Goal: Task Accomplishment & Management: Complete application form

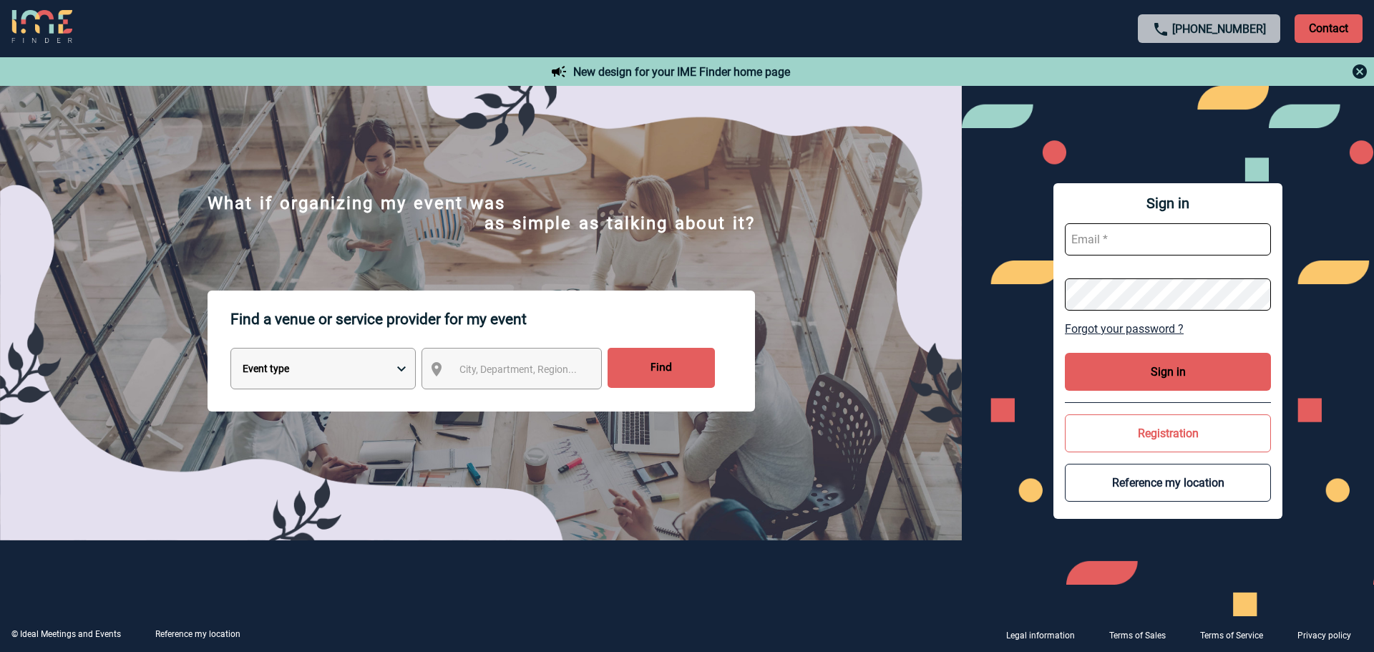
click at [1124, 227] on input "text" at bounding box center [1168, 239] width 206 height 32
type input "catline.leffray@capgemini.com"
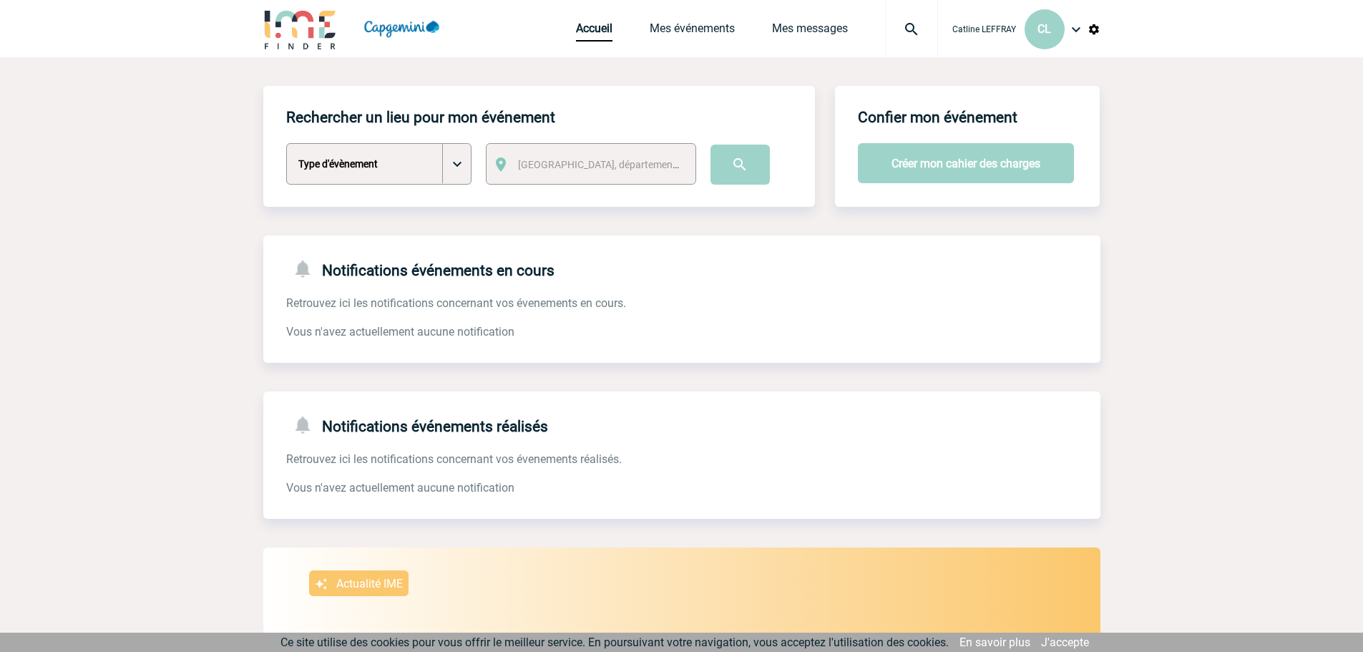
click at [711, 20] on div "Accueil Mes événements Mes messages Projet, client Projet, client" at bounding box center [757, 28] width 362 height 57
click at [958, 164] on button "Créer mon cahier des charges" at bounding box center [966, 163] width 216 height 40
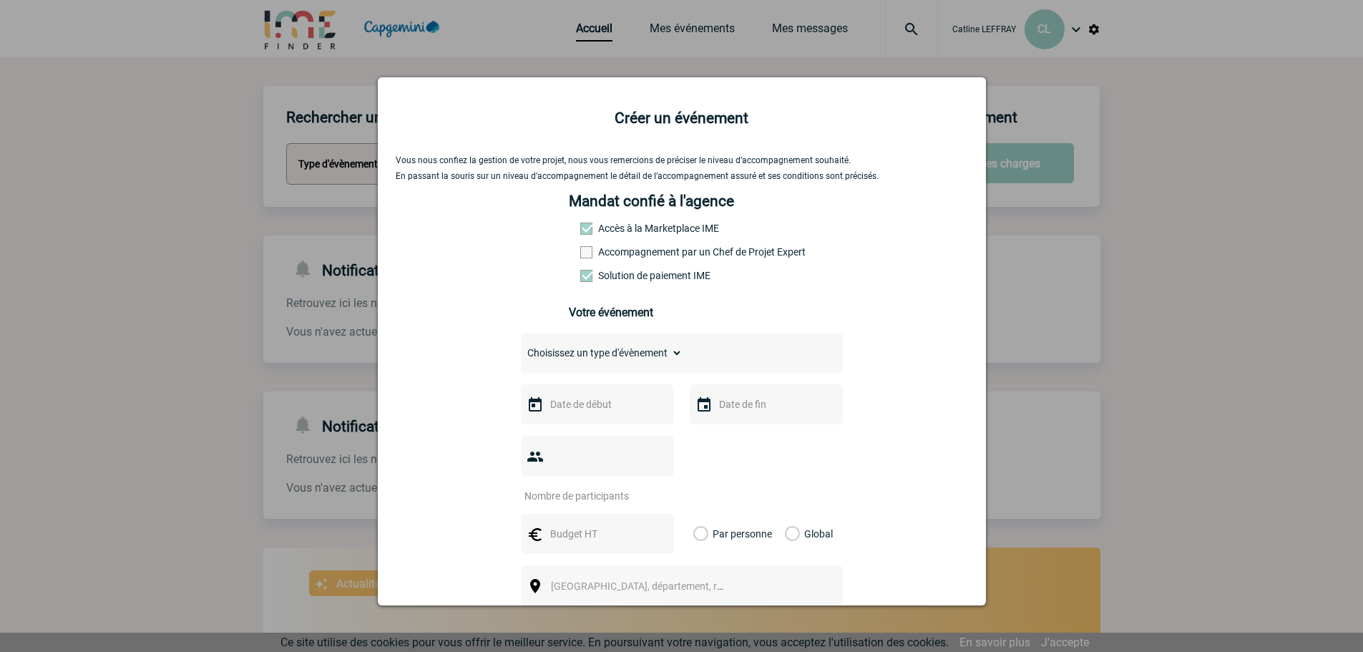
click at [624, 363] on select "Choisissez un type d'évènement Séminaire avec nuitée Séminaire sans nuitée Repa…" at bounding box center [602, 353] width 162 height 20
select select "5"
click at [521, 346] on select "Choisissez un type d'évènement Séminaire avec nuitée Séminaire sans nuitée Repa…" at bounding box center [602, 353] width 162 height 20
click at [595, 407] on input "text" at bounding box center [596, 404] width 99 height 19
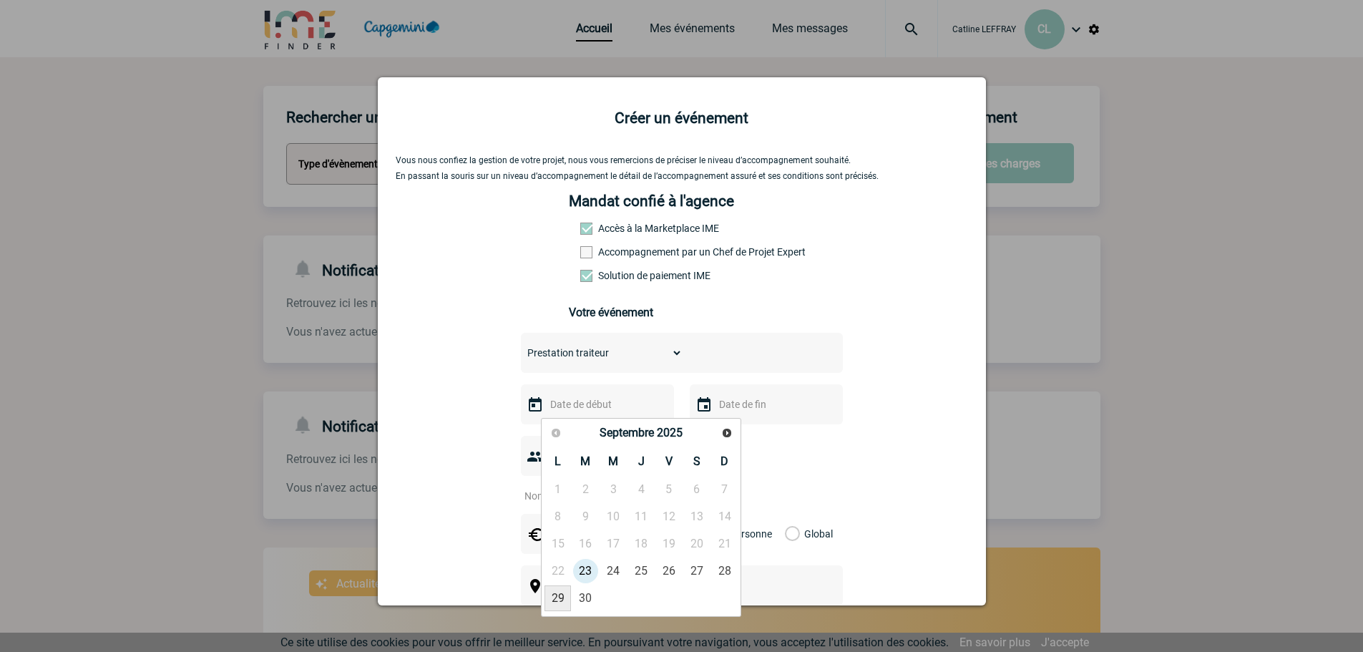
click at [565, 596] on link "29" at bounding box center [558, 598] width 26 height 26
type input "29-09-2025"
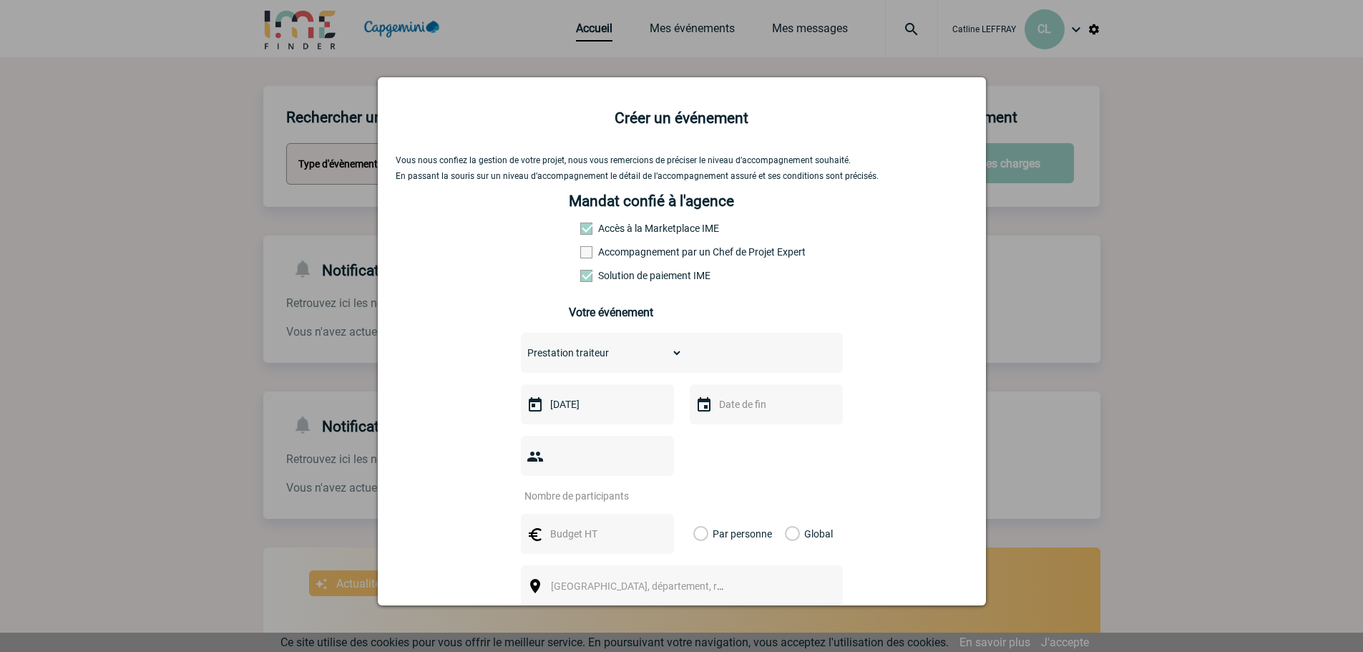
click at [767, 411] on input "text" at bounding box center [765, 404] width 99 height 19
click at [714, 600] on link "29" at bounding box center [727, 598] width 26 height 26
type input "29-09-2025"
click at [612, 487] on input "number" at bounding box center [588, 496] width 135 height 19
type input "20"
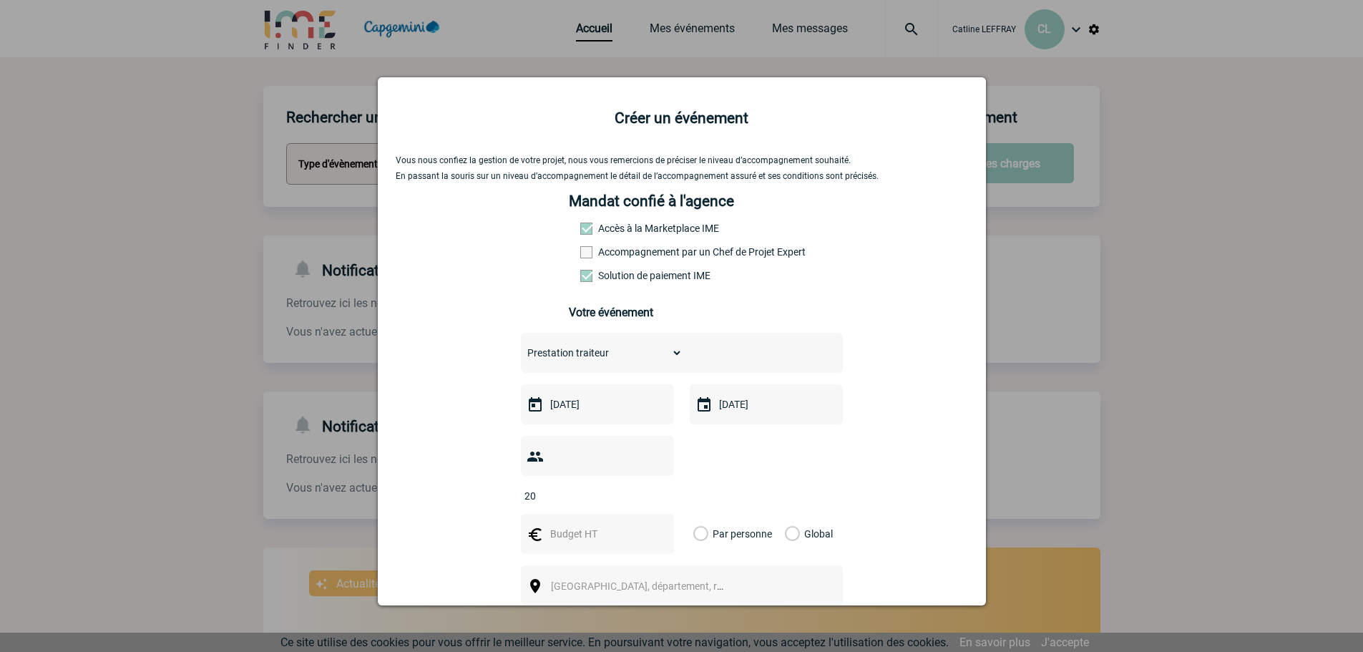
click at [603, 525] on div at bounding box center [597, 534] width 153 height 40
click at [588, 525] on input "text" at bounding box center [596, 534] width 99 height 19
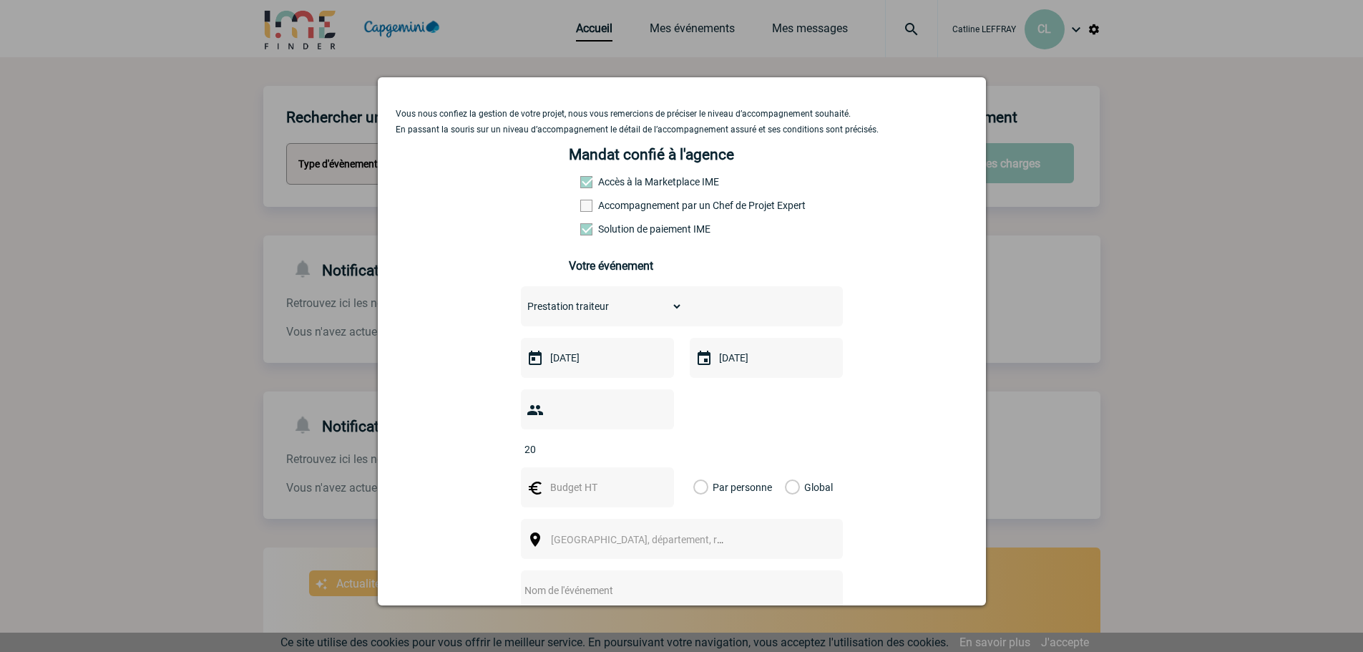
scroll to position [72, 0]
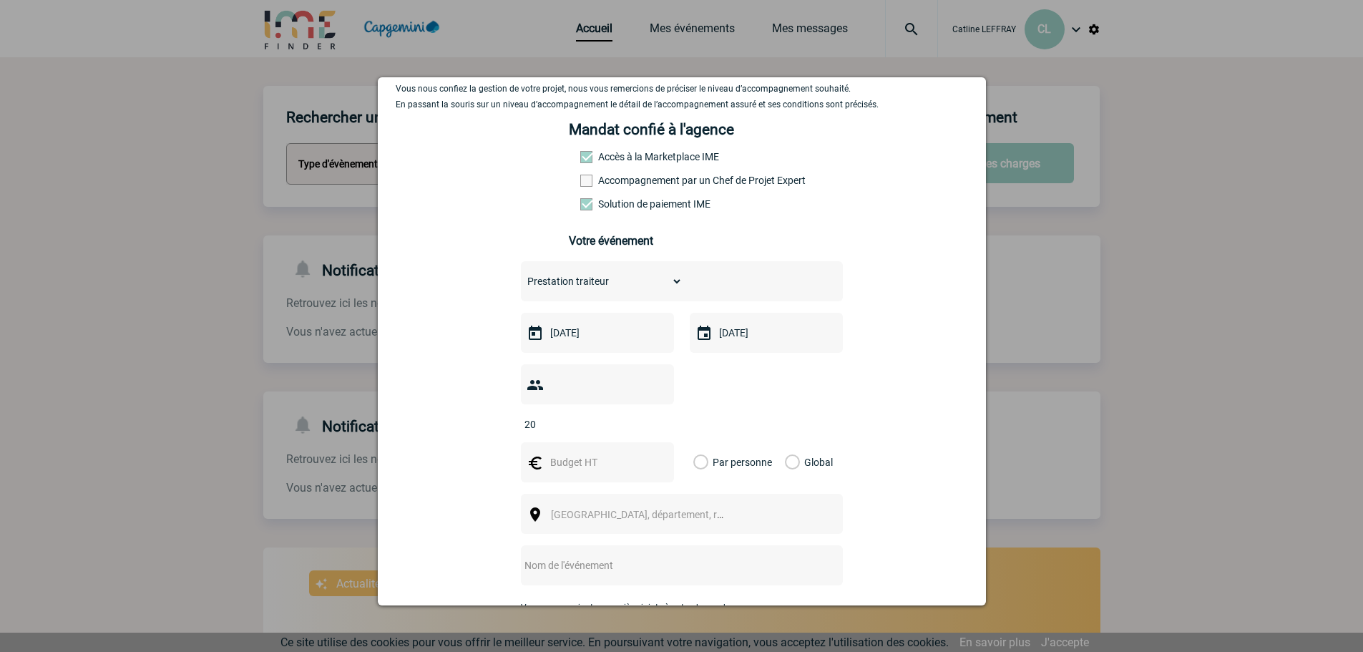
click at [592, 453] on input "text" at bounding box center [596, 462] width 99 height 19
type input "591.45"
click at [794, 442] on label "Global" at bounding box center [789, 462] width 9 height 40
click at [0, 0] on input "Global" at bounding box center [0, 0] width 0 height 0
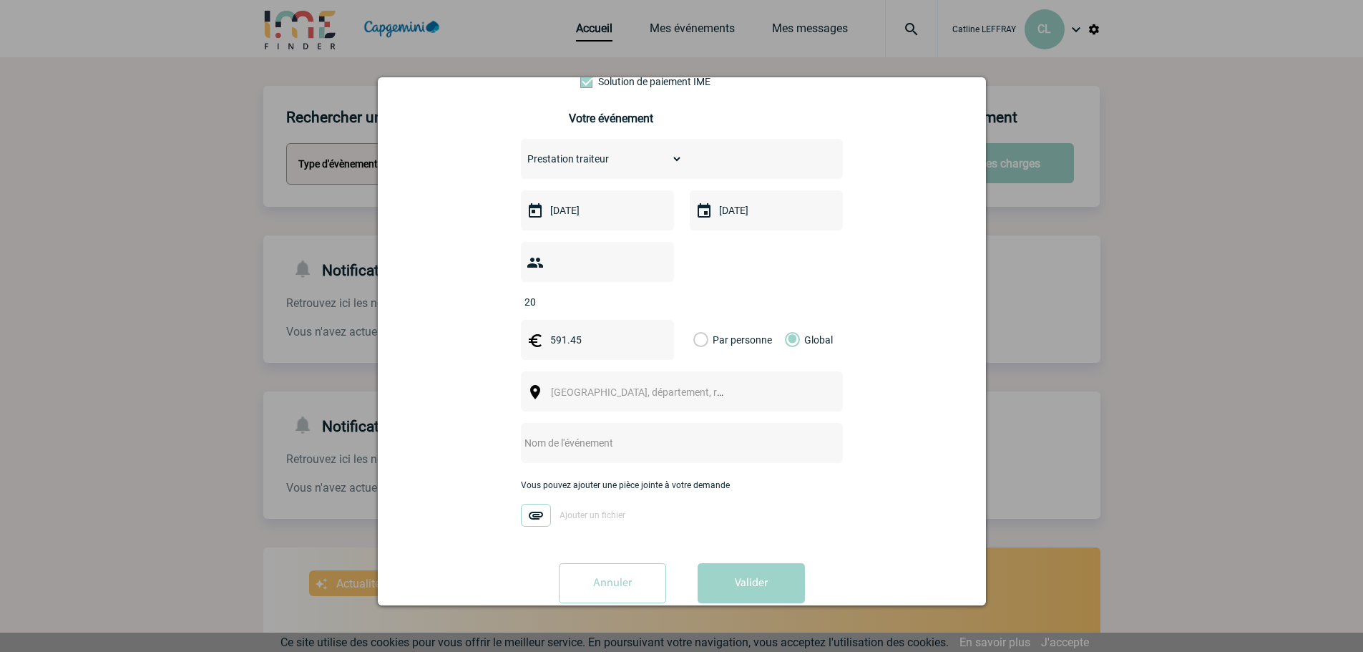
scroll to position [201, 0]
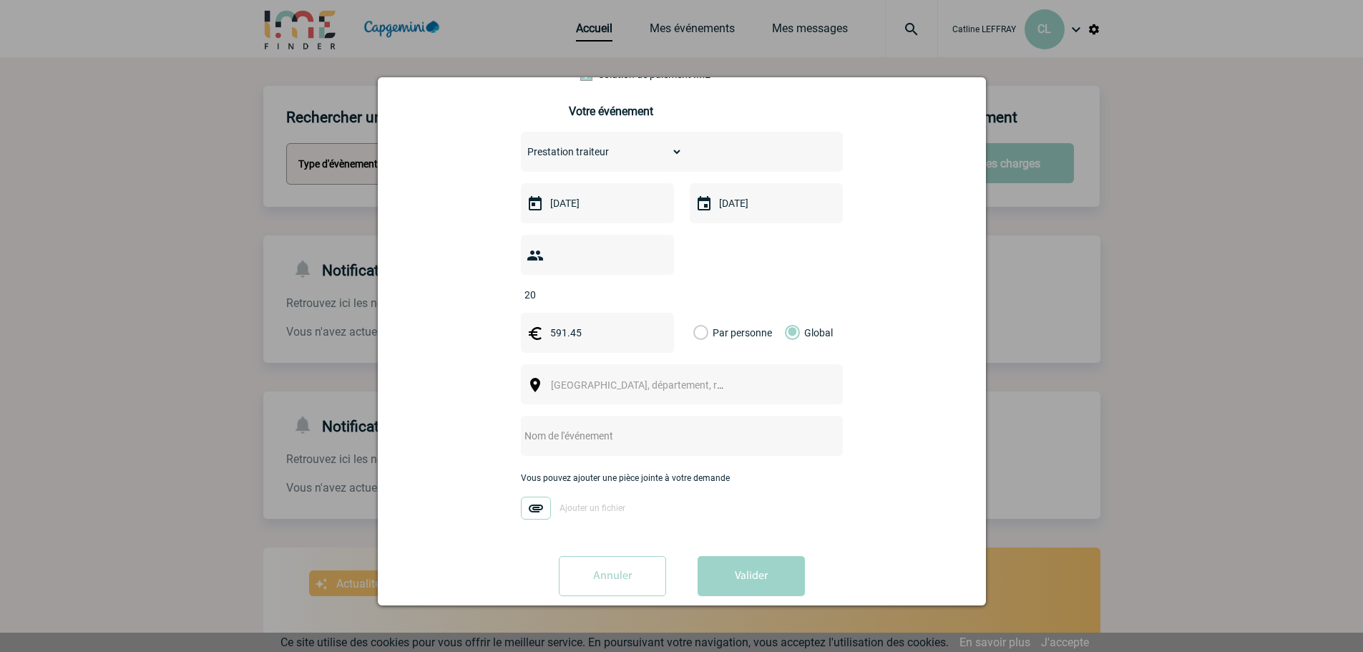
click at [575, 329] on div "591.45" at bounding box center [597, 333] width 153 height 40
click at [594, 379] on span "Ville, département, région..." at bounding box center [650, 384] width 199 height 11
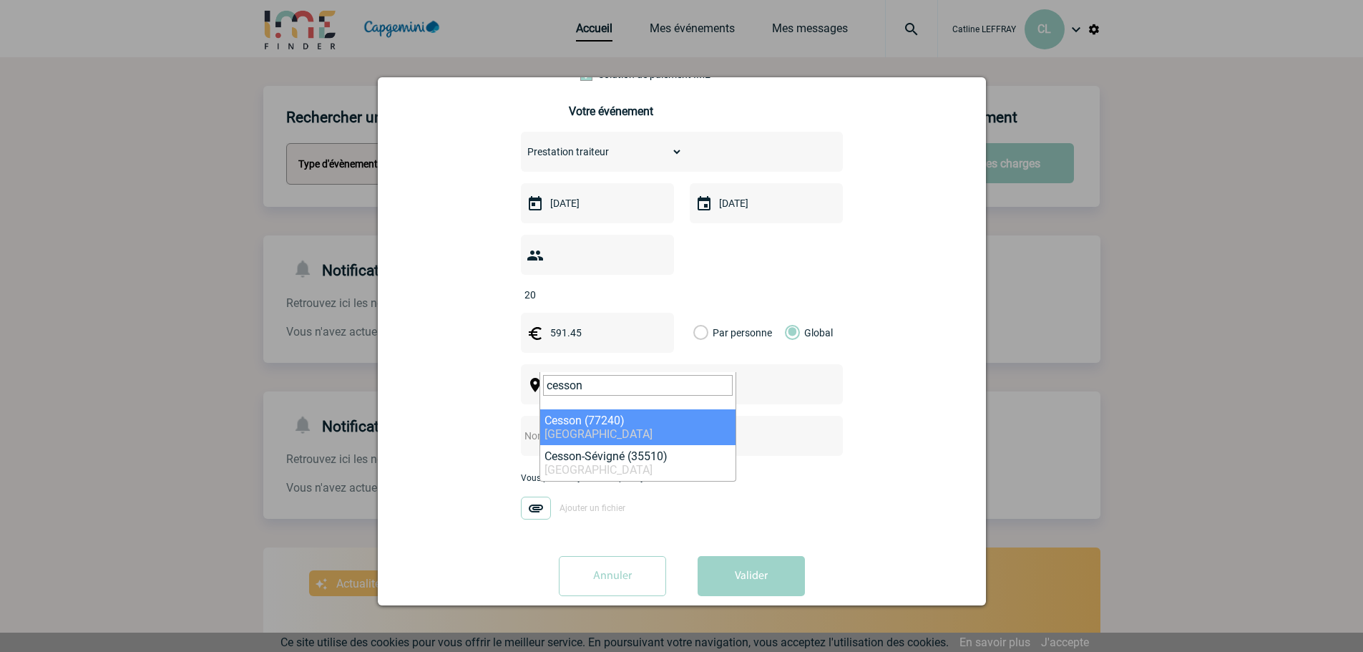
type input "cesson"
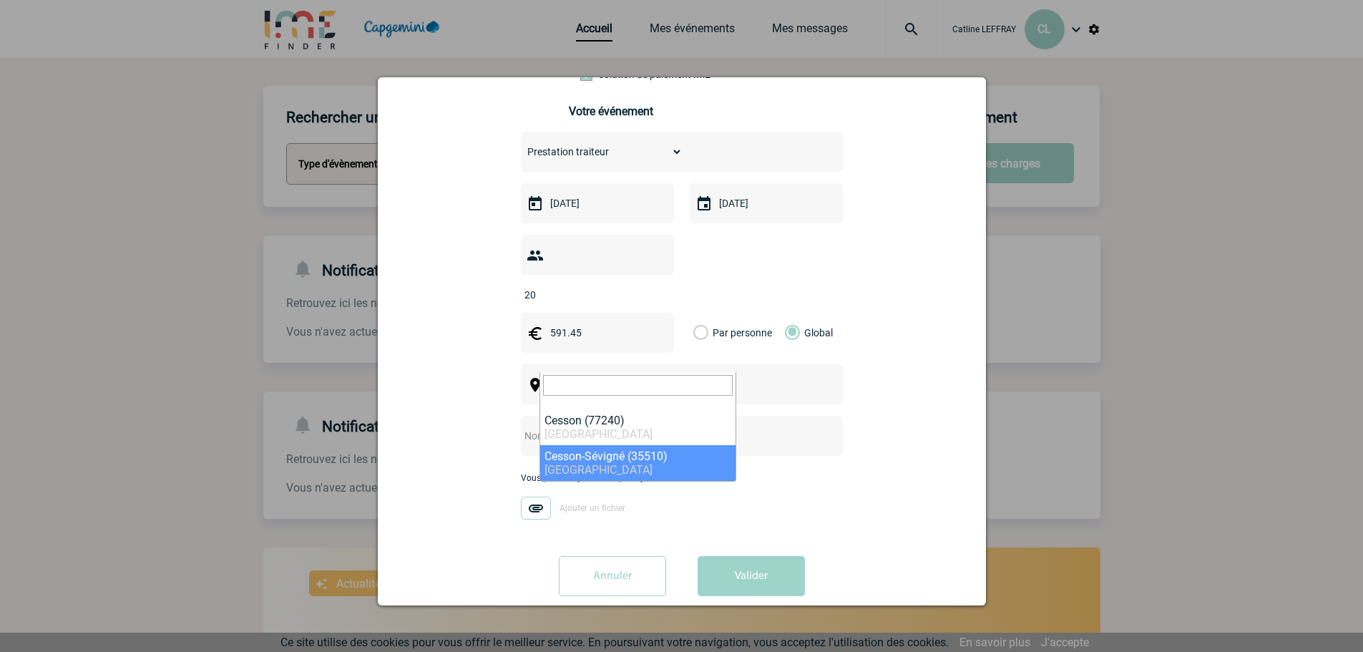
select select "2026"
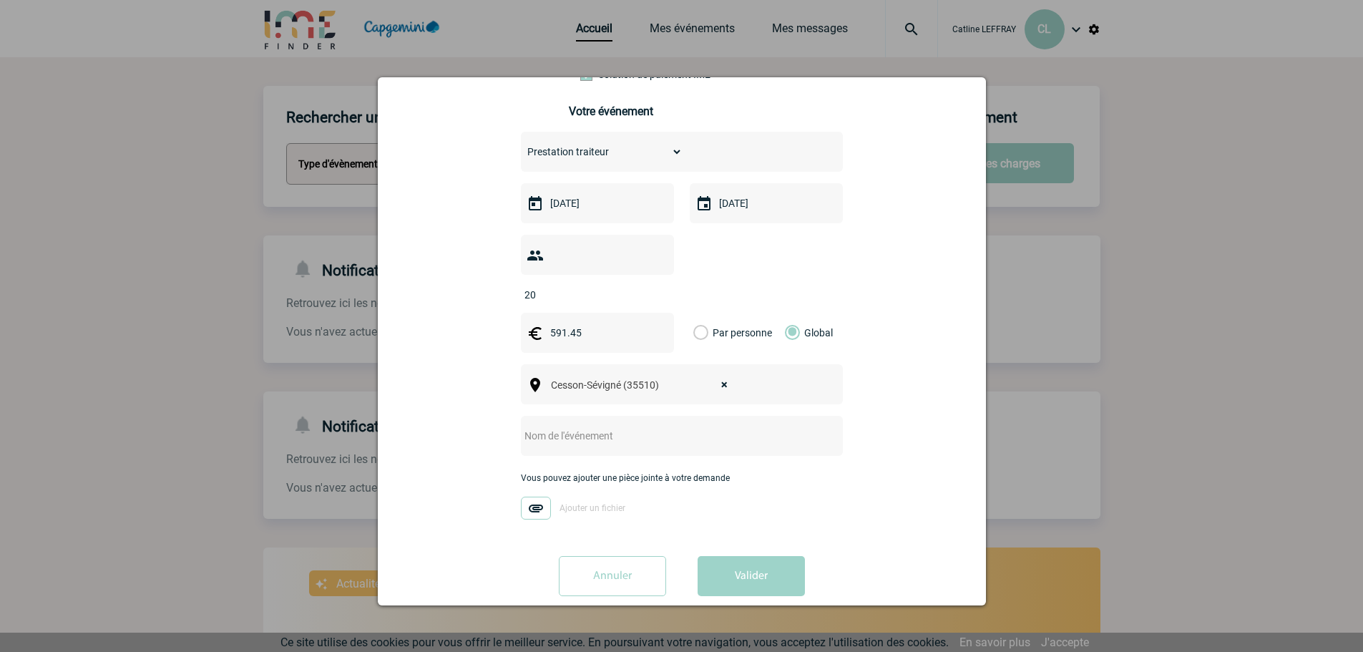
click at [602, 425] on div at bounding box center [682, 436] width 322 height 40
click at [598, 427] on input "text" at bounding box center [663, 436] width 284 height 19
type input "T"
type input "Prestation Tout&Bon 29/09"
click at [736, 560] on button "Valider" at bounding box center [751, 576] width 107 height 40
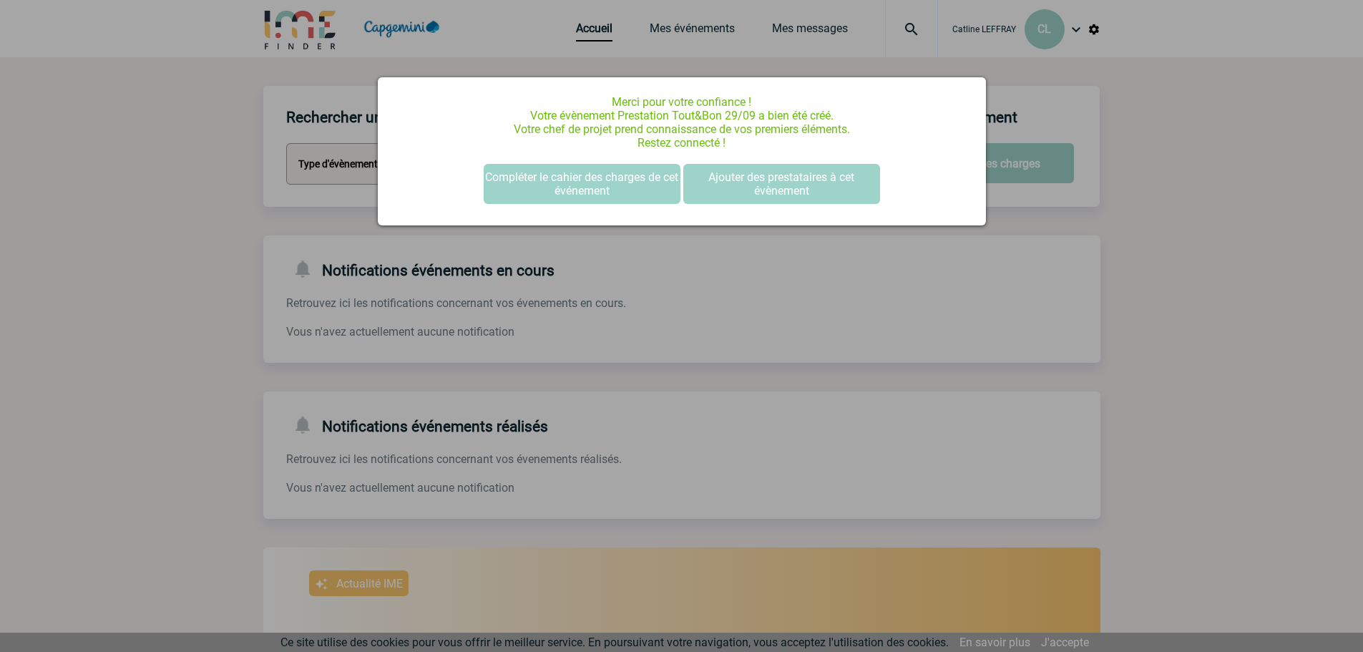
scroll to position [0, 0]
click at [621, 198] on button "Compléter le cahier des charges de cet événement" at bounding box center [582, 184] width 197 height 40
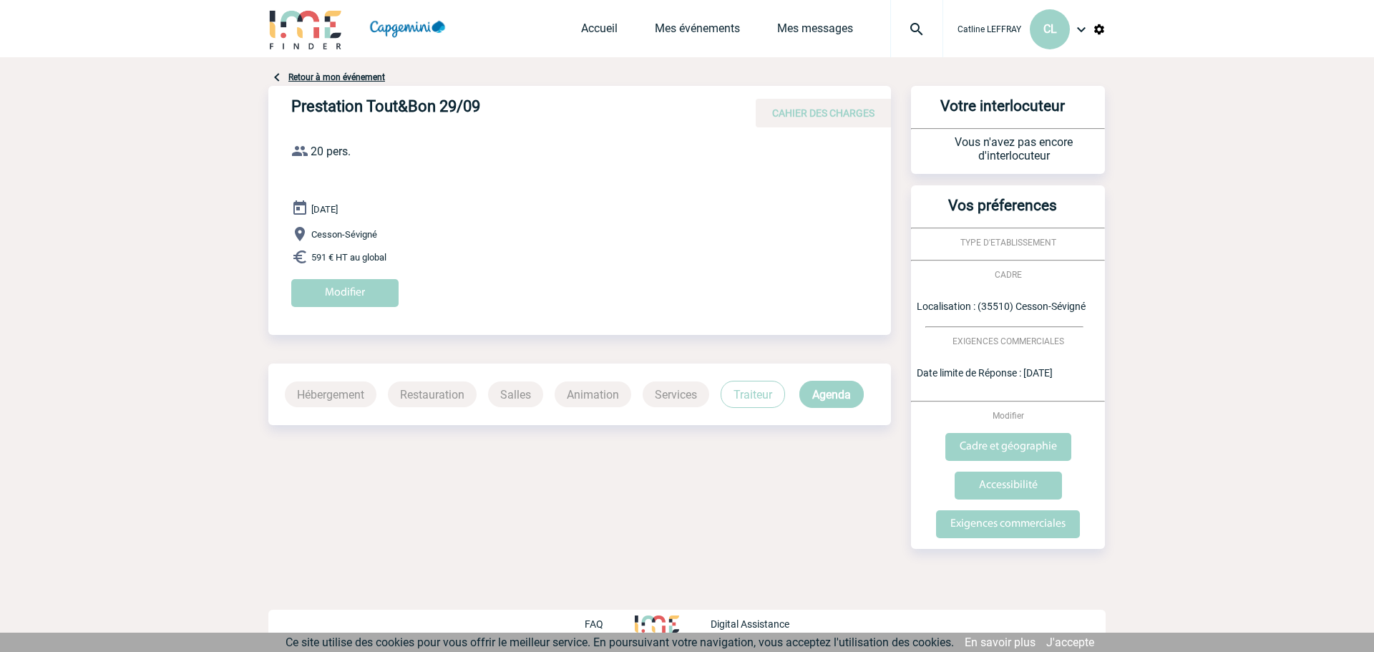
click at [646, 30] on span "Accueil" at bounding box center [618, 28] width 74 height 14
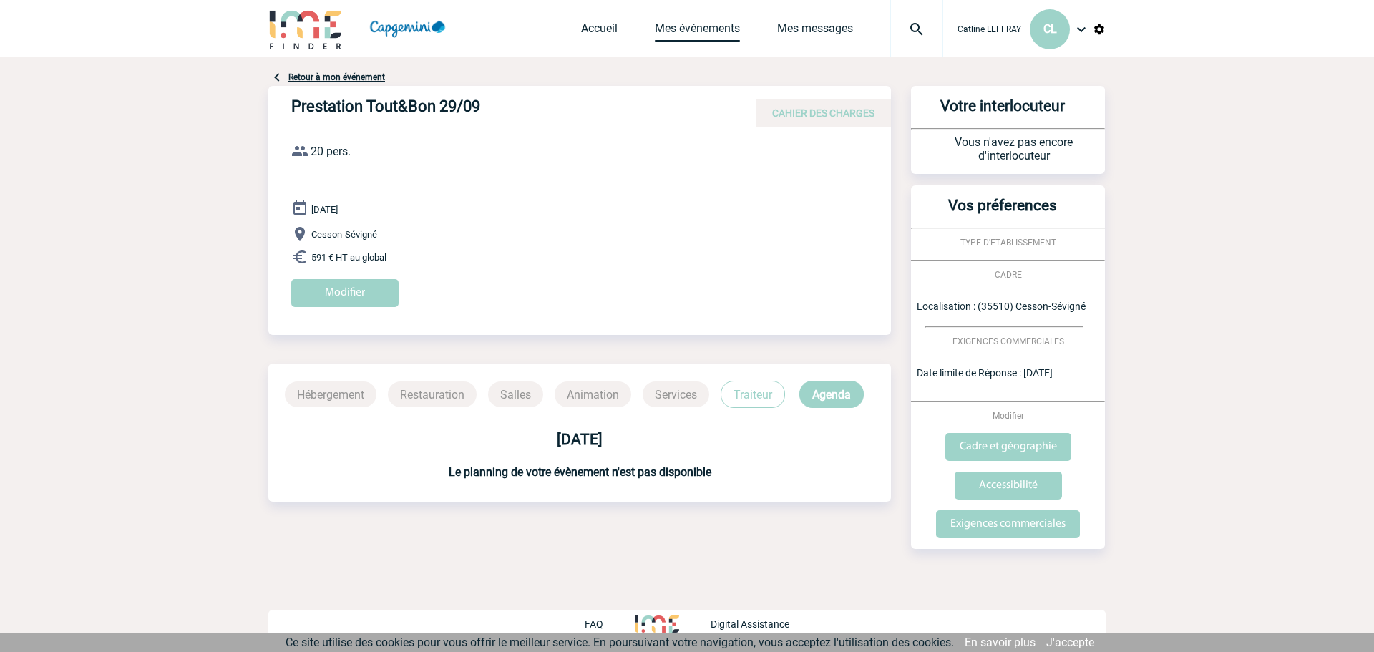
click at [661, 29] on link "Mes événements" at bounding box center [697, 31] width 85 height 20
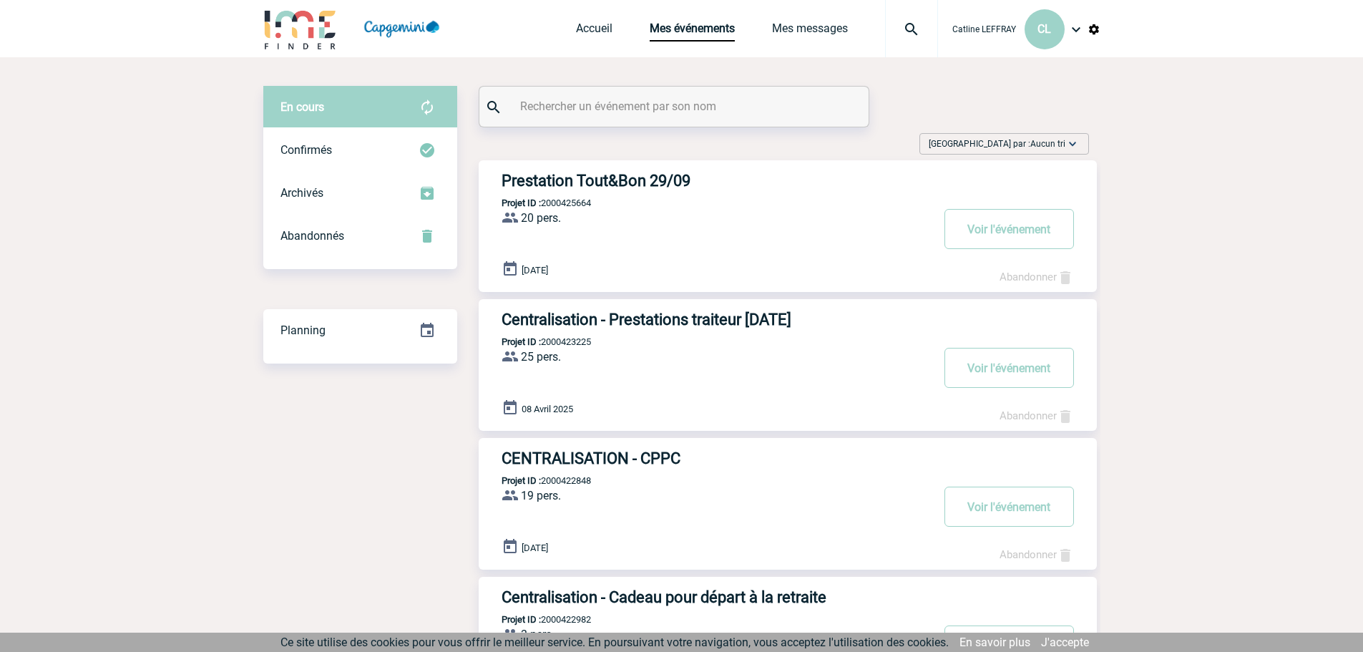
click at [585, 179] on h3 "Prestation Tout&Bon 29/09" at bounding box center [716, 181] width 429 height 18
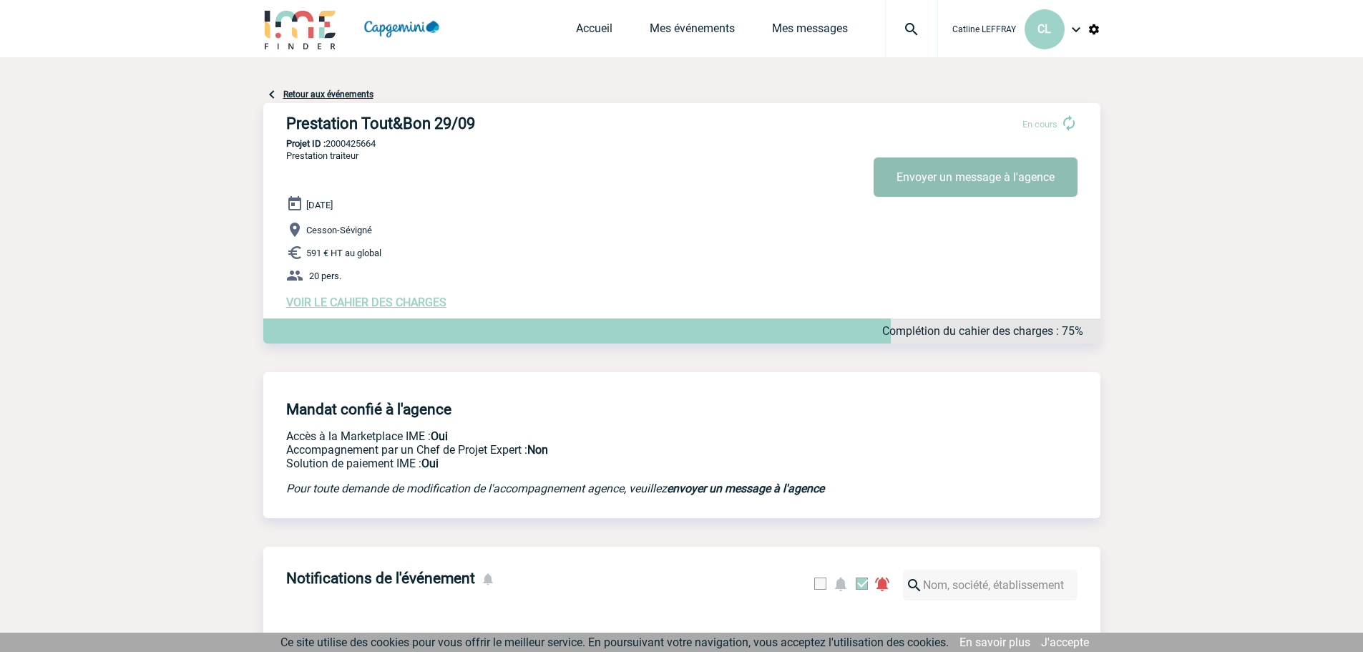
click at [944, 175] on button "Envoyer un message à l'agence" at bounding box center [976, 176] width 204 height 39
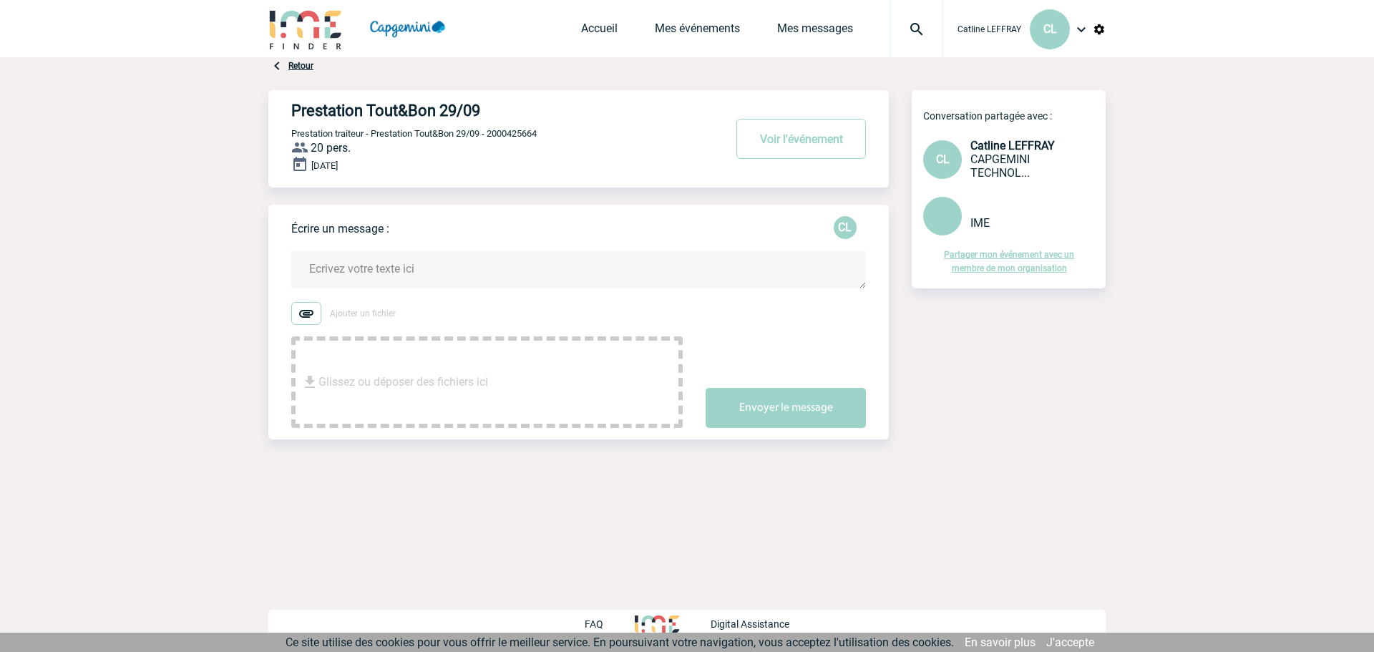
click at [412, 266] on textarea at bounding box center [578, 270] width 575 height 38
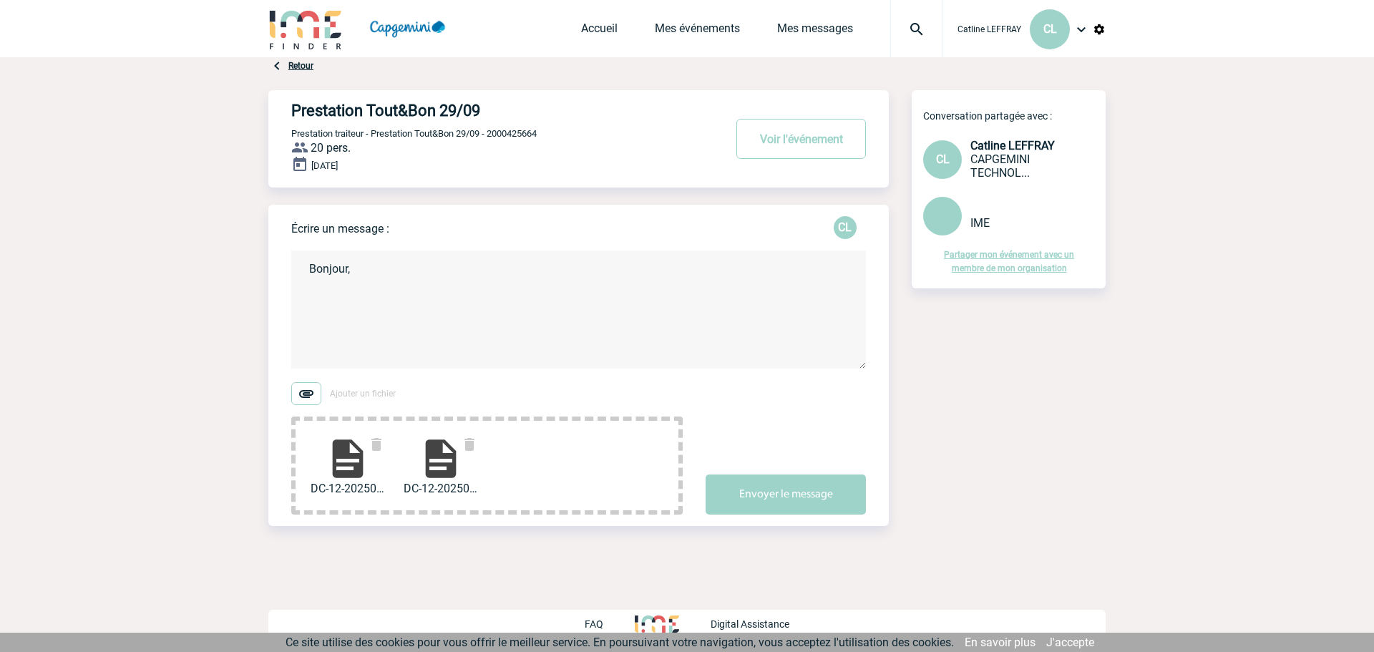
click at [385, 317] on textarea "Bonjour," at bounding box center [578, 310] width 575 height 118
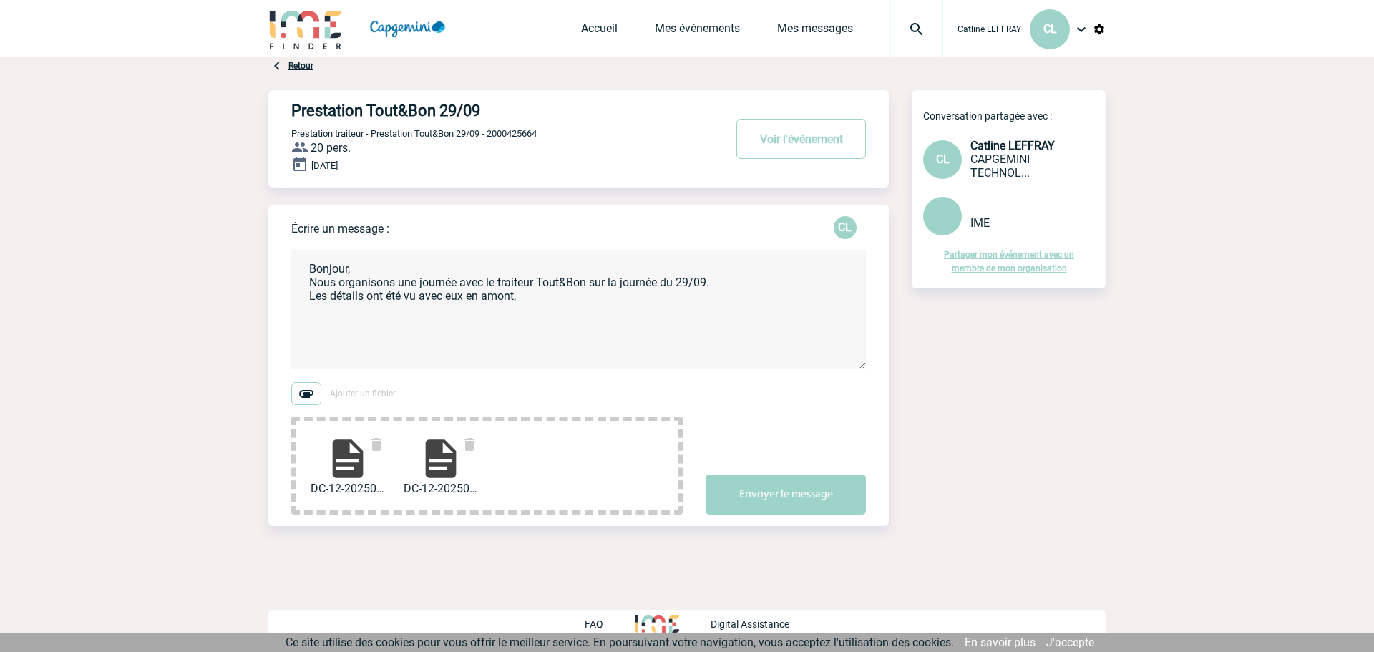
click at [559, 306] on textarea "Bonjour, Nous organisons une journée avec le traiteur Tout&Bon sur la journée d…" at bounding box center [578, 310] width 575 height 118
click at [558, 301] on textarea "Bonjour, Nous organisons une journée avec le traiteur Tout&Bon sur la journée d…" at bounding box center [578, 310] width 575 height 118
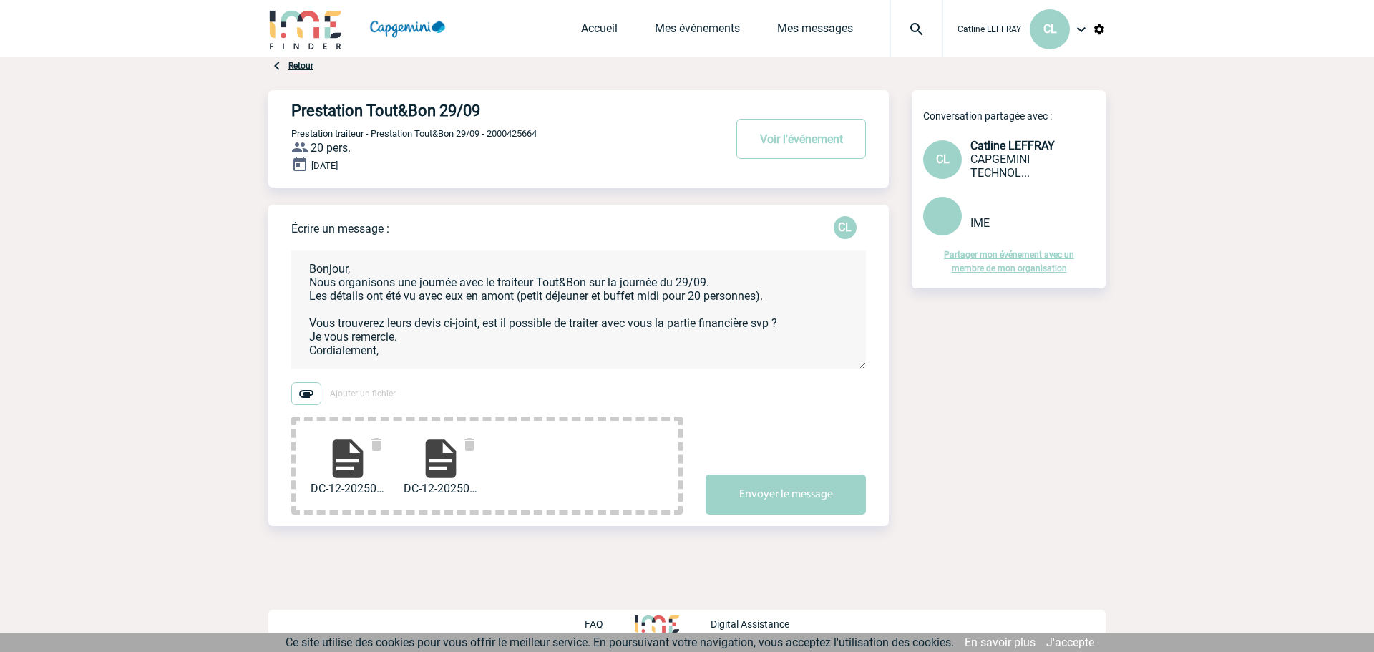
scroll to position [3, 0]
type textarea "Bonjour, Nous organisons une journée avec le traiteur Tout&Bon sur la journée d…"
click at [735, 479] on button "Envoyer le message" at bounding box center [786, 495] width 160 height 40
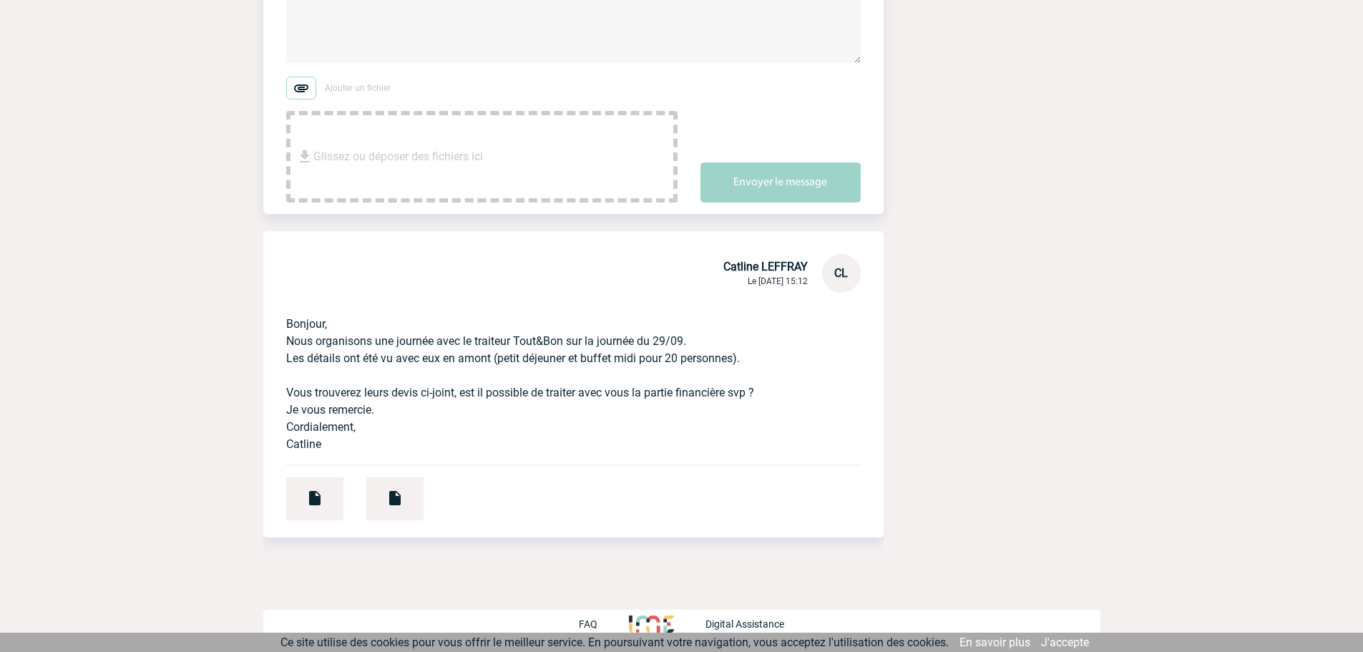
scroll to position [0, 0]
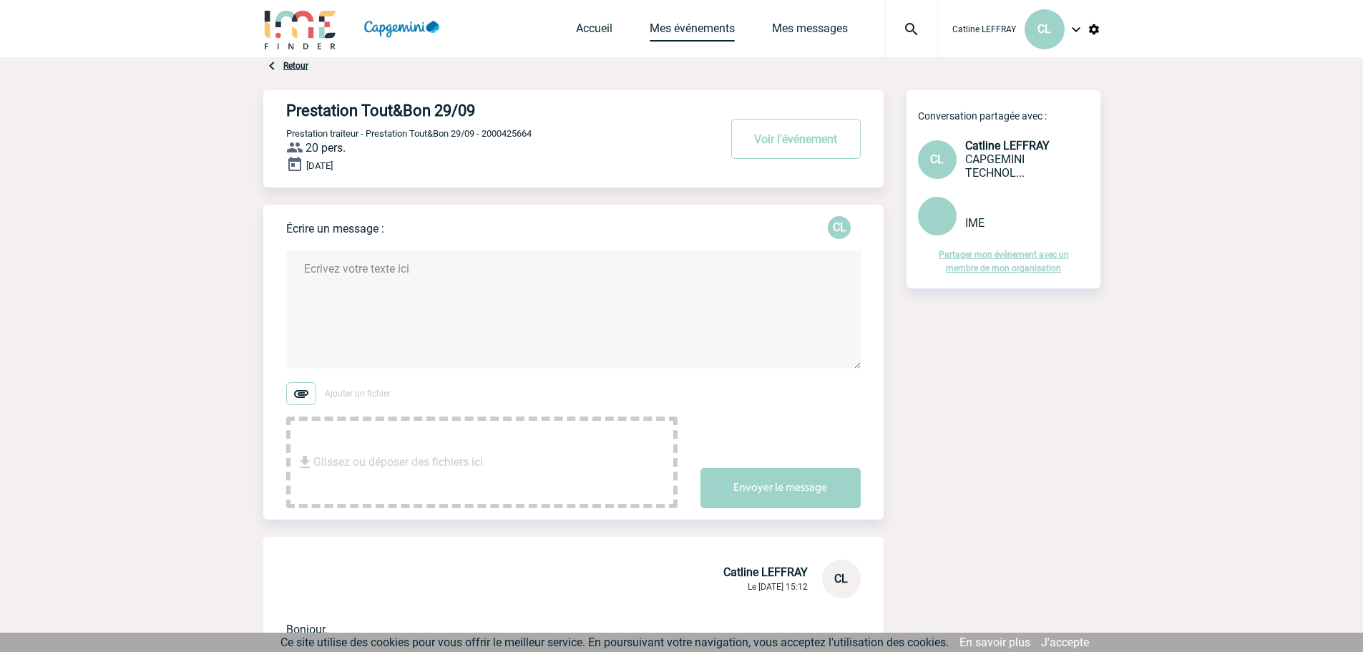
click at [695, 28] on link "Mes événements" at bounding box center [692, 31] width 85 height 20
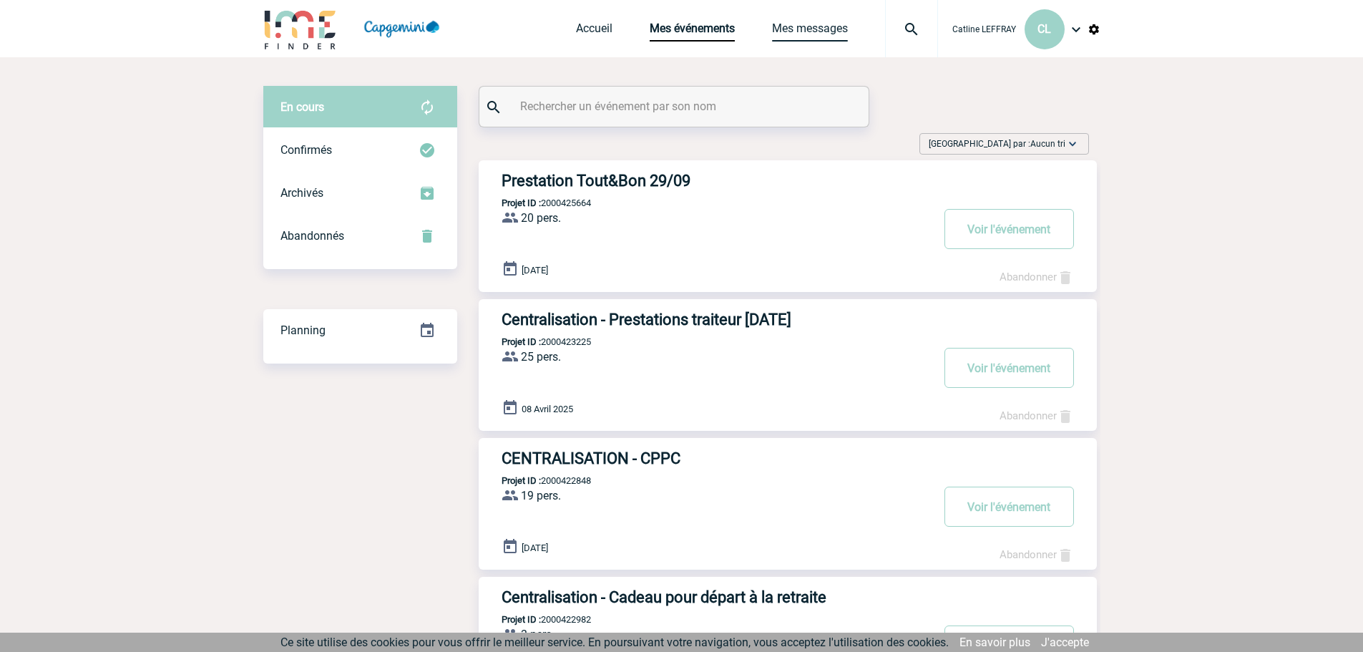
click at [835, 21] on link "Mes messages" at bounding box center [810, 31] width 76 height 20
